Goal: Task Accomplishment & Management: Use online tool/utility

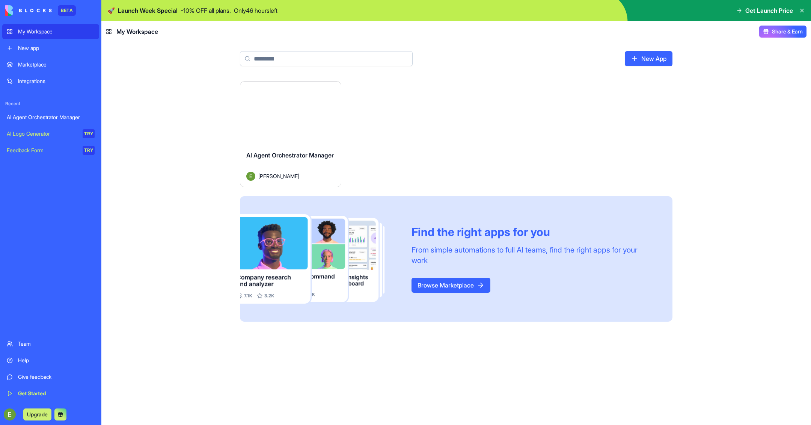
click at [60, 118] on div "AI Agent Orchestrator Manager" at bounding box center [51, 117] width 88 height 8
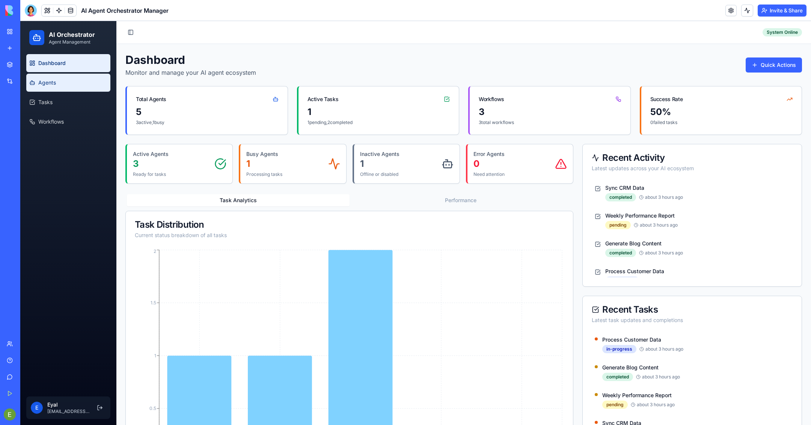
click at [63, 81] on link "Agents" at bounding box center [68, 83] width 84 height 18
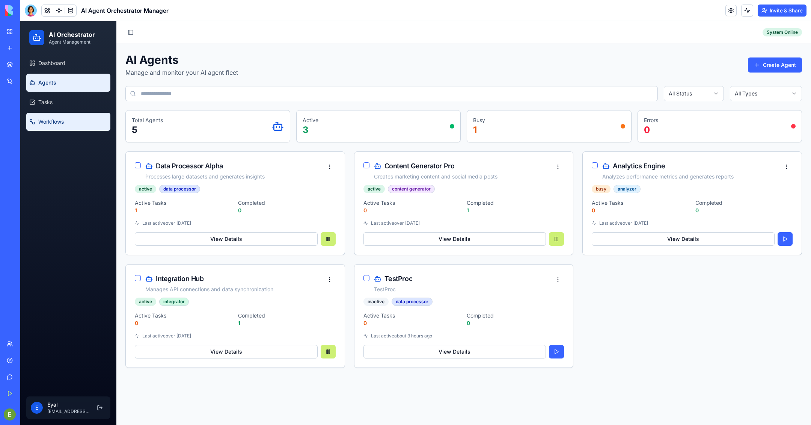
click at [61, 124] on span "Workflows" at bounding box center [51, 122] width 26 height 8
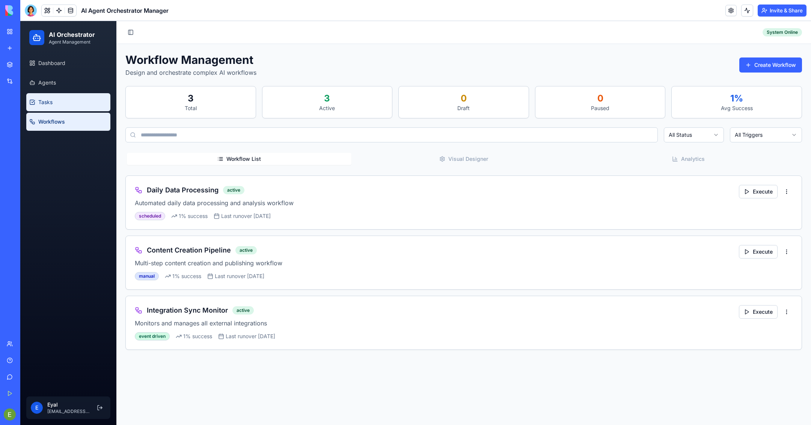
click at [50, 98] on span "Tasks" at bounding box center [45, 102] width 14 height 8
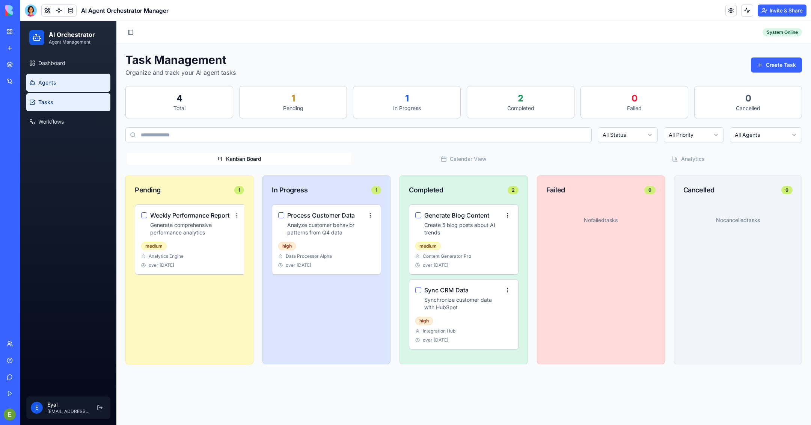
click at [54, 79] on span "Agents" at bounding box center [47, 83] width 18 height 8
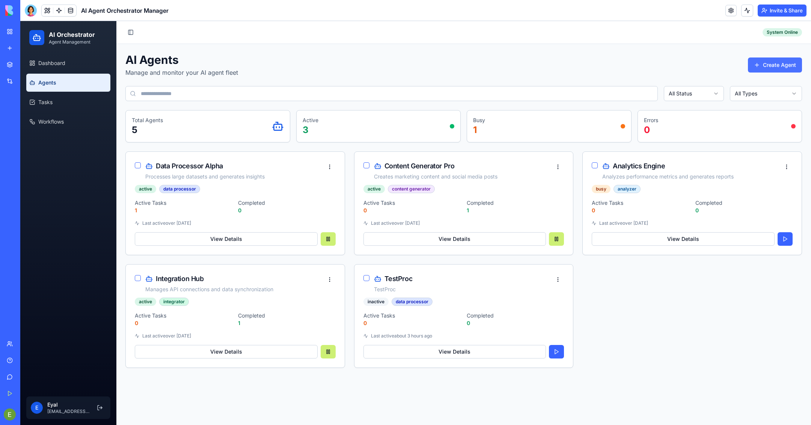
click at [777, 65] on button "Create Agent" at bounding box center [775, 64] width 54 height 15
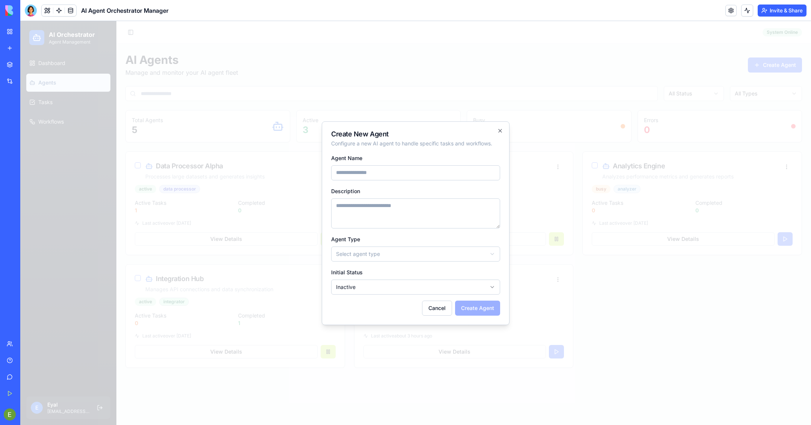
click at [434, 316] on div "**********" at bounding box center [416, 222] width 188 height 203
click at [435, 310] on button "Cancel" at bounding box center [437, 307] width 30 height 15
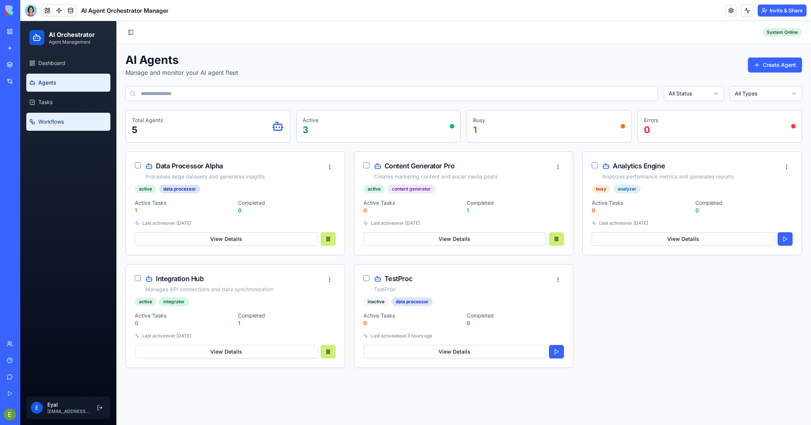
click at [67, 127] on link "Workflows" at bounding box center [68, 122] width 84 height 18
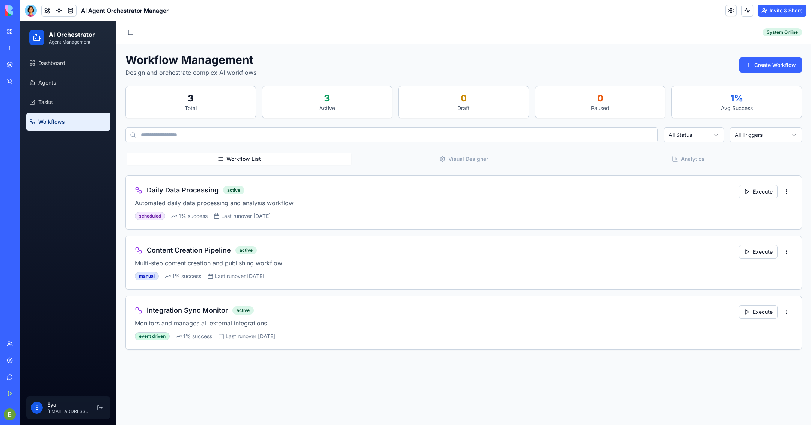
click at [57, 8] on link at bounding box center [58, 10] width 11 height 11
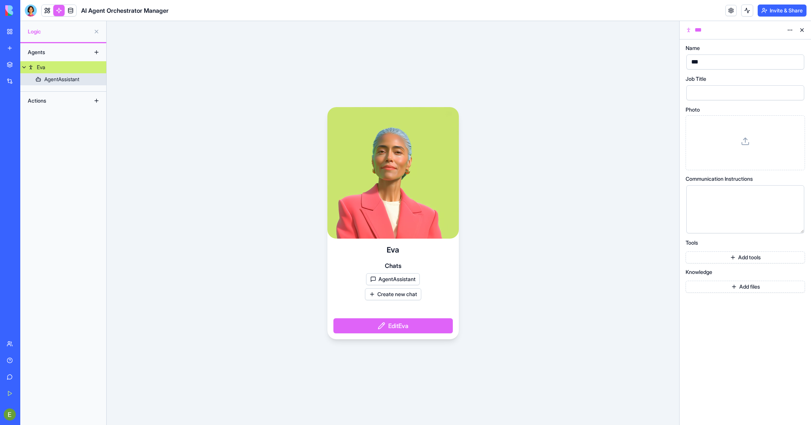
click at [51, 80] on div "AgentAssistant" at bounding box center [61, 79] width 35 height 8
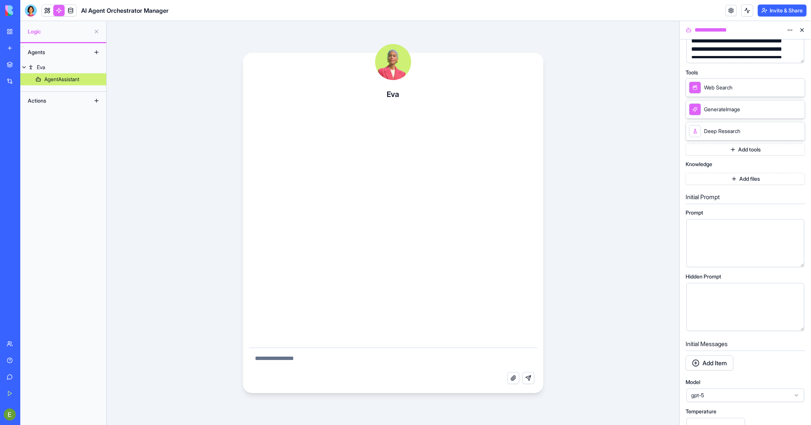
scroll to position [127, 0]
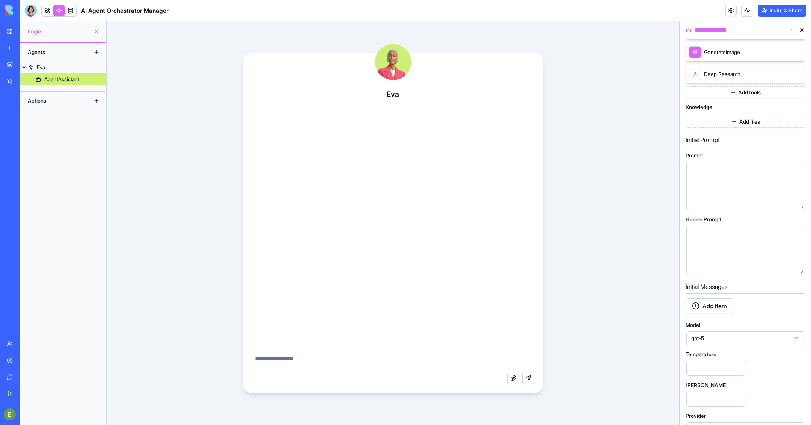
click at [725, 185] on div at bounding box center [739, 186] width 100 height 38
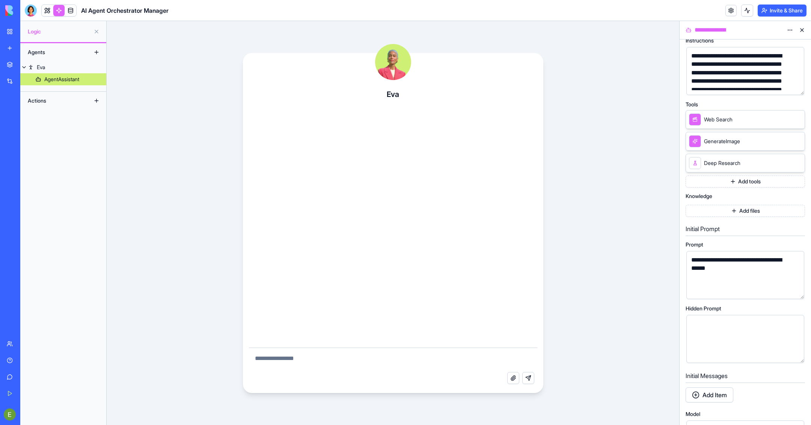
click at [737, 184] on button "Add tools" at bounding box center [745, 181] width 119 height 12
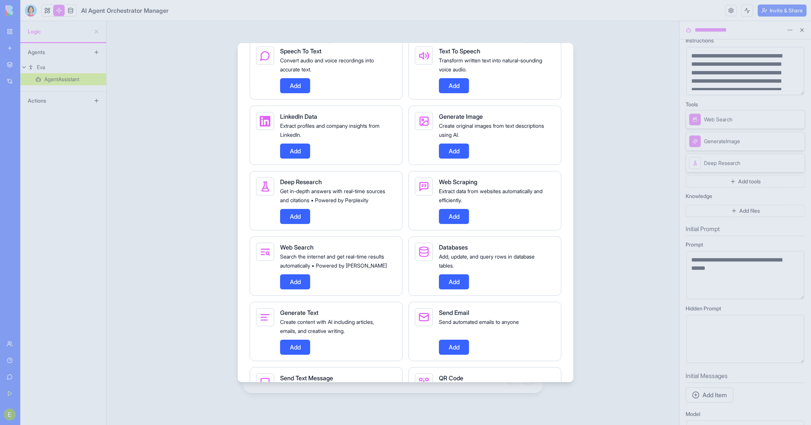
scroll to position [310, 0]
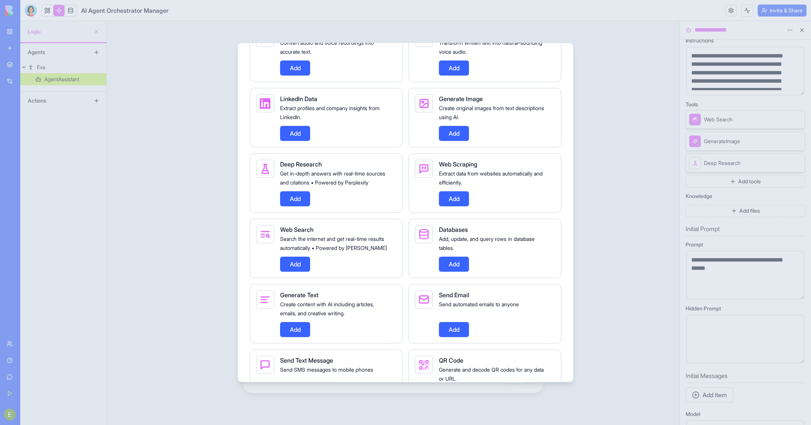
click at [600, 106] on div at bounding box center [405, 212] width 811 height 425
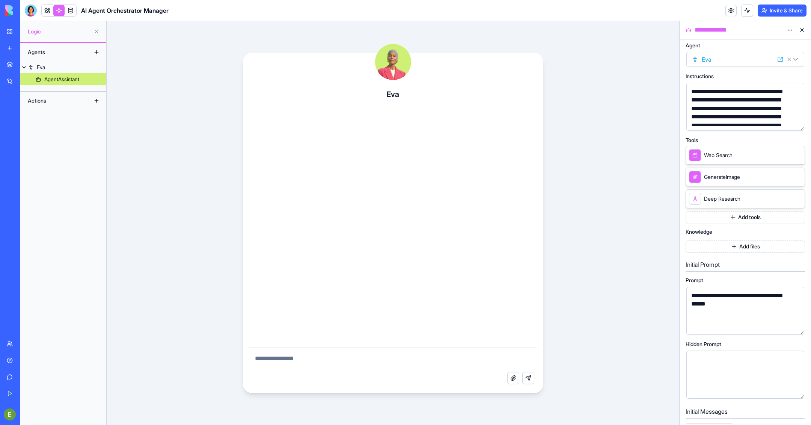
scroll to position [0, 0]
